Goal: Find specific page/section: Find specific page/section

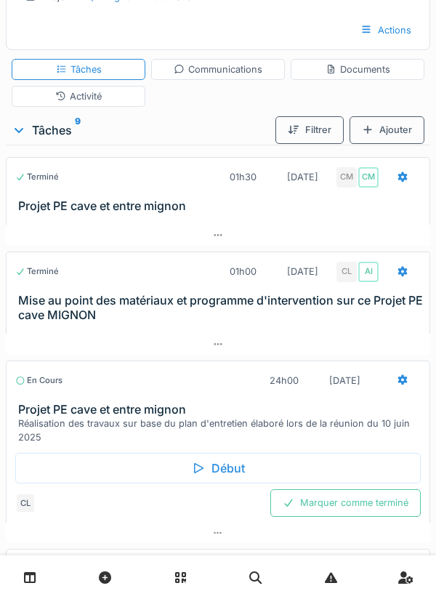
scroll to position [255, 0]
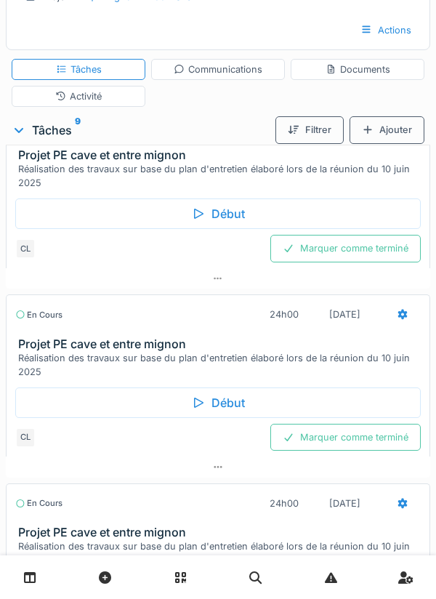
click at [99, 99] on div "Activité" at bounding box center [78, 96] width 47 height 14
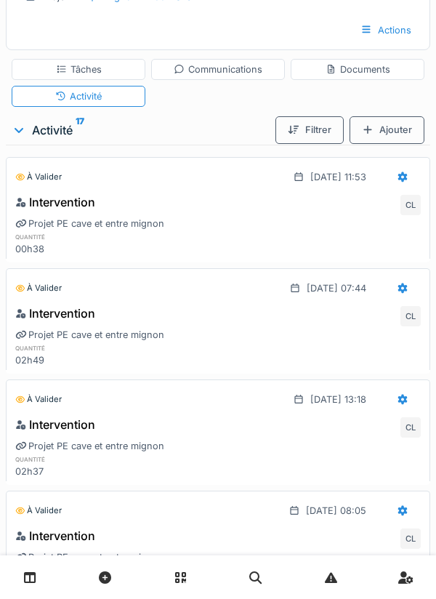
scroll to position [184, 0]
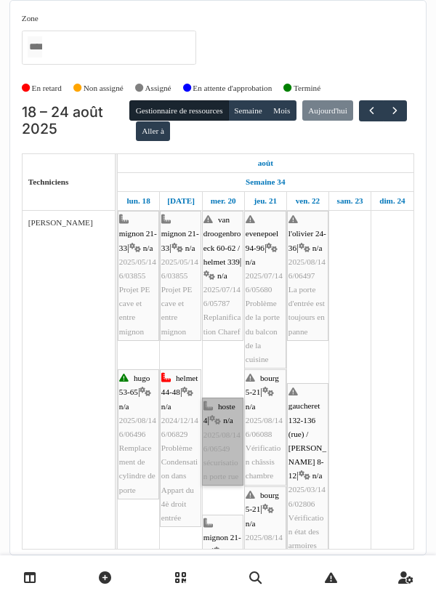
click at [224, 441] on link "hoste 4 | n/a 2025/08/146/06549 sécurisation porte rue" at bounding box center [222, 442] width 41 height 88
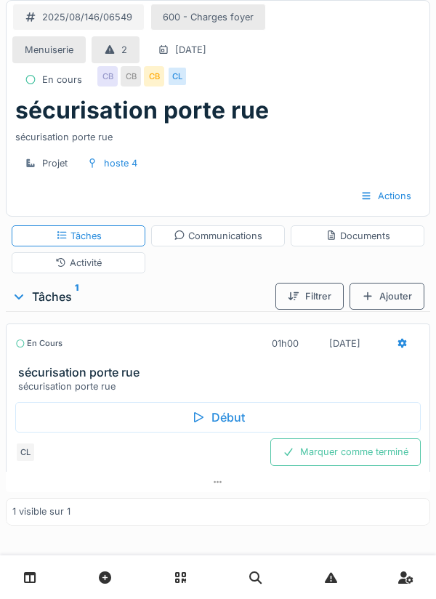
click at [231, 417] on div "Début" at bounding box center [218, 417] width 406 height 31
